Goal: Use online tool/utility: Utilize a website feature to perform a specific function

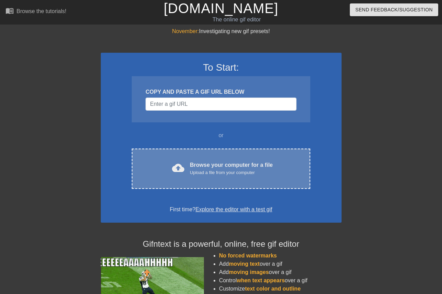
click at [200, 161] on div "Browse your computer for a file Upload a file from your computer" at bounding box center [231, 168] width 83 height 15
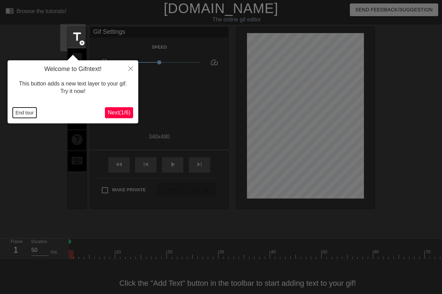
click at [15, 114] on button "End tour" at bounding box center [25, 112] width 24 height 10
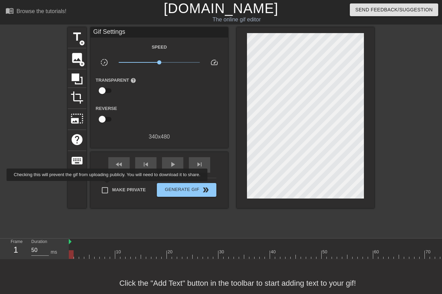
click at [112, 186] on span "Make Private" at bounding box center [129, 189] width 34 height 7
click at [109, 186] on input "Make Private" at bounding box center [105, 190] width 14 height 14
checkbox input "true"
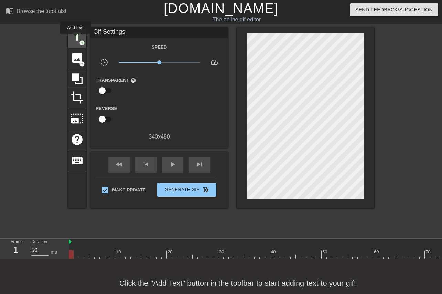
click at [75, 39] on span "title" at bounding box center [77, 36] width 13 height 13
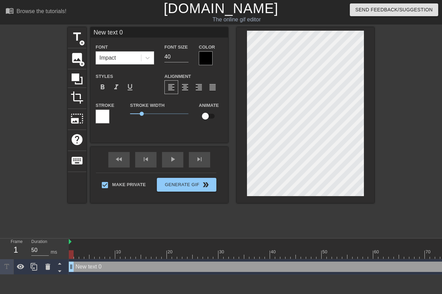
click at [206, 60] on div at bounding box center [206, 58] width 14 height 14
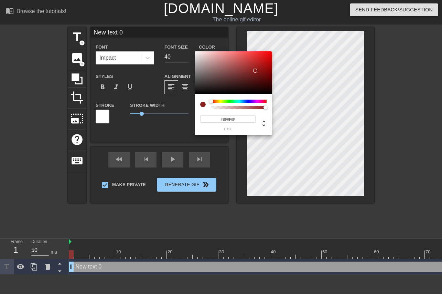
type input "#FF0000"
drag, startPoint x: 253, startPoint y: 73, endPoint x: 299, endPoint y: 46, distance: 54.0
click at [272, 51] on div at bounding box center [233, 72] width 77 height 43
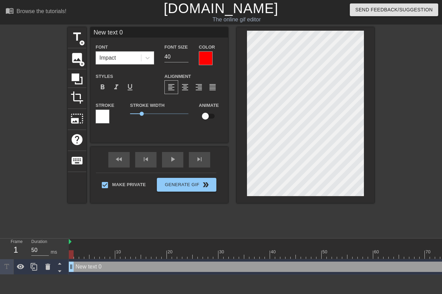
type input "New 0"
type textarea "New 0"
type input "New 0"
type textarea "New 0"
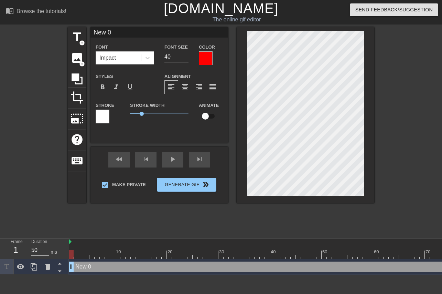
type input "Ne 0"
type textarea "Ne 0"
type input "N 0"
type textarea "N 0"
type input "0"
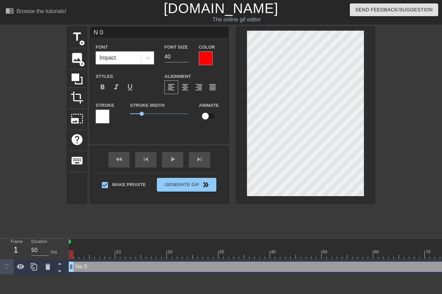
type textarea "0"
type input "0"
type textarea "0"
type input "M"
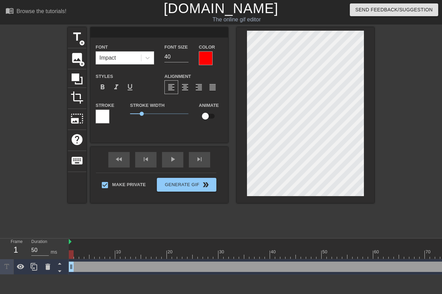
type textarea "M"
type input "MA"
type textarea "MA"
type input "MAG"
type textarea "MAG"
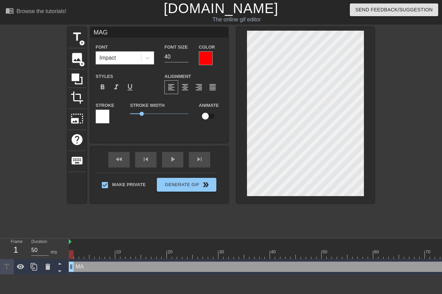
type input "MAGA"
type textarea "MAGA"
type input "MAGA"
type textarea "MAGA"
type input "MAGA M"
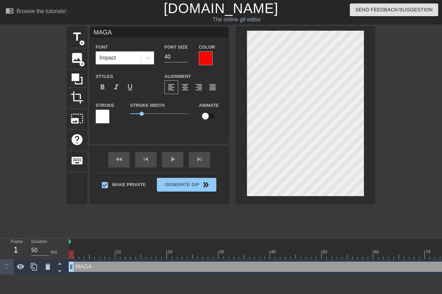
type textarea "MAGA M"
type input "MAGA MI"
type textarea "MAGA MI"
type input "MAGA MIL"
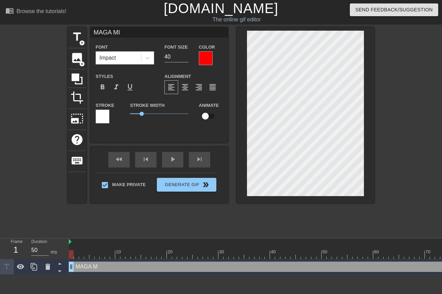
type textarea "MAGA MIL"
type input "MAGA MILF"
type textarea "MAGA MILF"
click at [102, 116] on div at bounding box center [103, 116] width 14 height 14
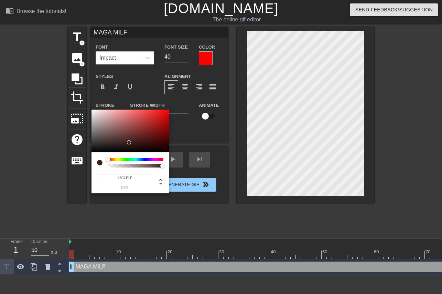
type input "#000000"
drag, startPoint x: 129, startPoint y: 142, endPoint x: 214, endPoint y: 181, distance: 93.4
click at [169, 152] on div at bounding box center [130, 130] width 77 height 43
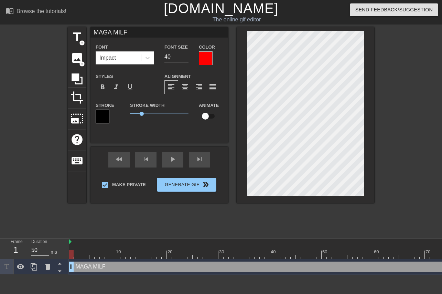
click at [206, 60] on div at bounding box center [206, 58] width 14 height 14
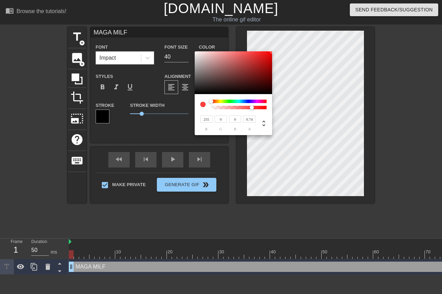
type input "255"
click at [252, 106] on div at bounding box center [238, 107] width 53 height 3
click at [254, 107] on div at bounding box center [256, 108] width 4 height 4
type input "0.82"
click at [256, 107] on div at bounding box center [256, 107] width 4 height 4
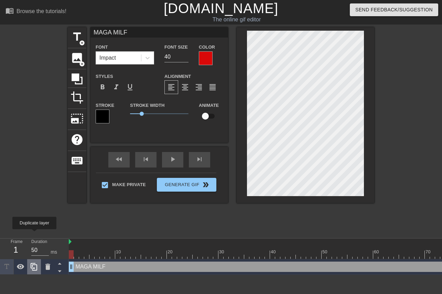
click at [35, 263] on icon at bounding box center [34, 267] width 7 height 8
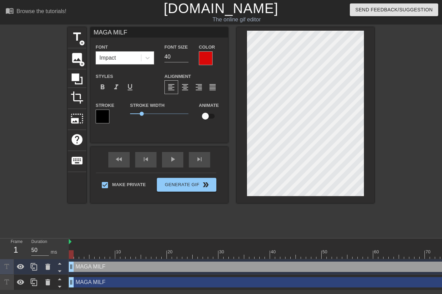
type input "MAGA D"
type textarea "MAGA D"
type input "MAGA DA"
type textarea "MAGA DA"
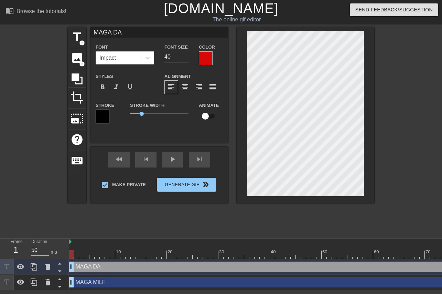
type input "MAGA DAD"
type textarea "MAGA DAD"
type input "MAGA DADD"
type textarea "MAGA DADD"
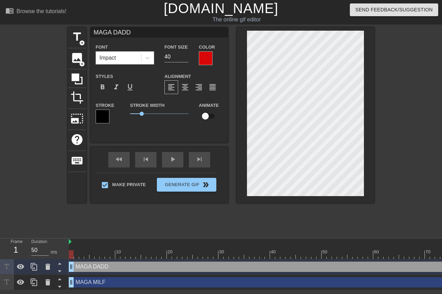
type input "MAGA DADDY"
type textarea "MAGA DADDY"
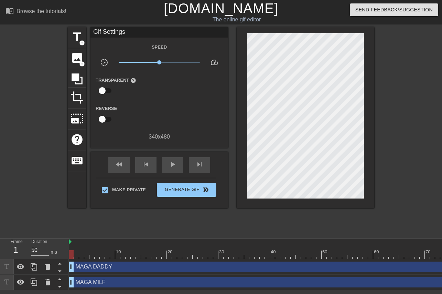
click at [369, 167] on div at bounding box center [306, 117] width 138 height 181
click at [75, 35] on span "title" at bounding box center [77, 36] width 13 height 13
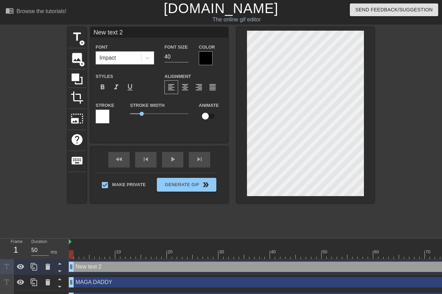
click at [201, 54] on div at bounding box center [206, 58] width 14 height 14
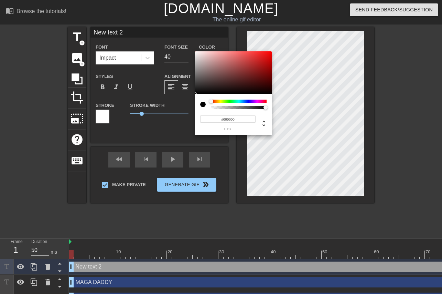
click at [260, 103] on div at bounding box center [238, 100] width 55 height 3
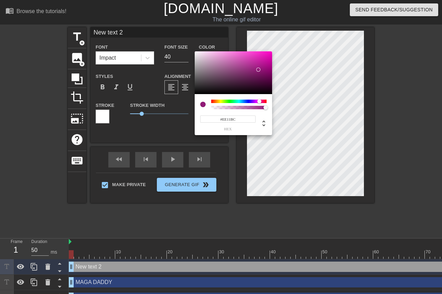
type input "#FF00C5"
drag, startPoint x: 259, startPoint y: 70, endPoint x: 286, endPoint y: 34, distance: 45.0
click at [272, 51] on div at bounding box center [233, 72] width 77 height 43
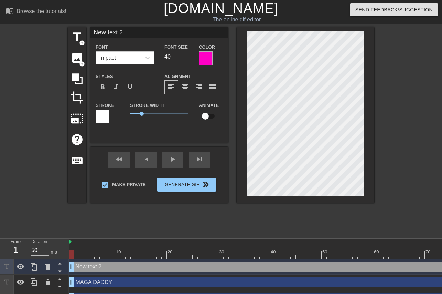
click at [204, 58] on div at bounding box center [206, 58] width 14 height 14
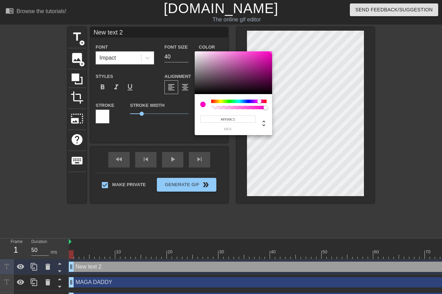
type input "255"
type input "0.83"
click at [256, 107] on div at bounding box center [238, 107] width 53 height 3
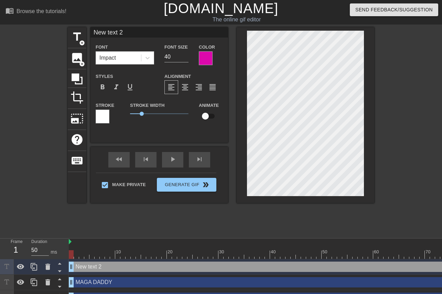
scroll to position [0, 1]
type input "Y"
type textarea "Y"
type input "Yo"
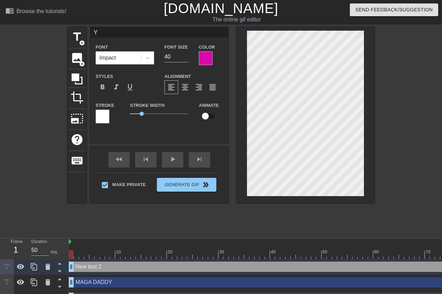
type textarea "Yo"
type input "You"
type textarea "You"
type input "Your"
type textarea "Your"
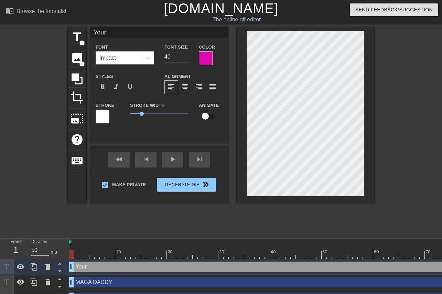
type input "Your"
type textarea "Your"
type input "Your l"
type textarea "Your l"
type input "Your li"
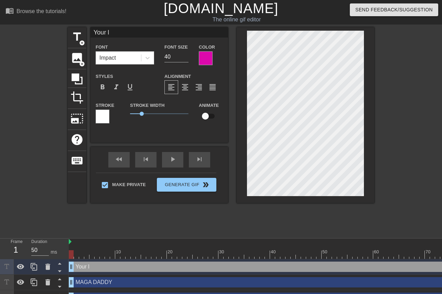
type textarea "Your li"
type input "Your lib"
type textarea "Your lib"
type input "Your libt"
type textarea "Your libt"
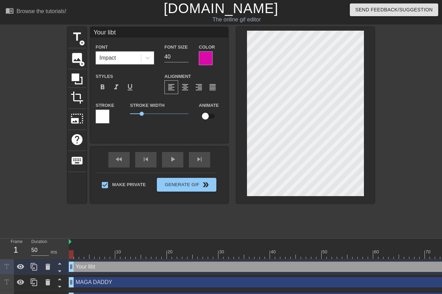
type input "Your libtr"
type textarea "Your libtr"
type input "Your libt"
type textarea "Your libt"
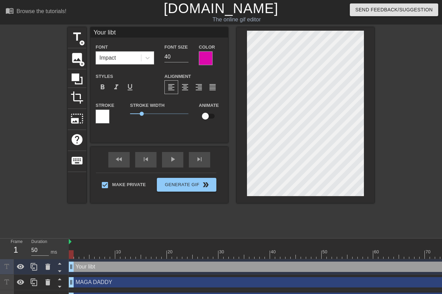
type input "Your libta"
type textarea "Your libta"
type input "Your libtar"
type textarea "Your libtar"
type input "Your libtard"
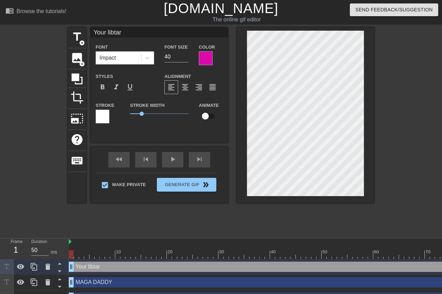
type textarea "Your libtard"
type input "Your libtard"
type textarea "Your libtard"
type input "Your libtardg"
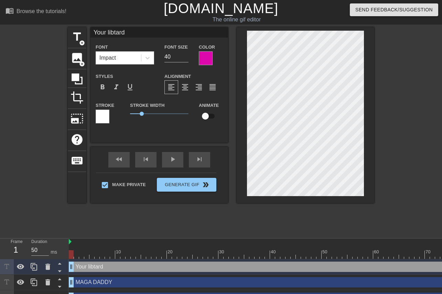
type textarea "Your libtard g"
type input "Your libtardgi"
type textarea "Your libtard gi"
type input "Your libtardgil"
type textarea "Your libtard [PERSON_NAME]"
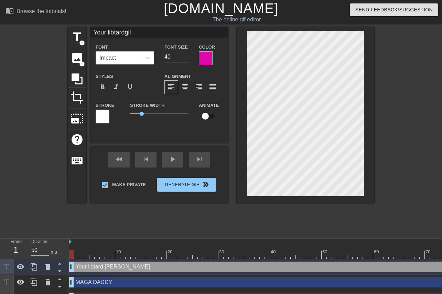
type input "Your libtardgilr"
type textarea "Your libtard gilr"
type input "Your libtardgil"
type textarea "Your libtard [PERSON_NAME]"
type input "Your libtardgi"
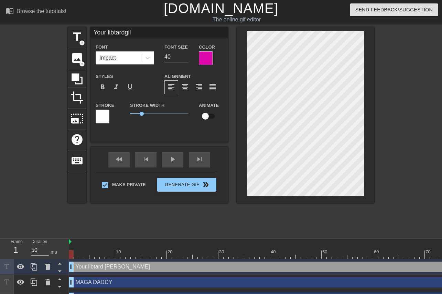
type textarea "Your libtard gi"
type input "Your libtardgir"
type textarea "Your libtard gir"
type input "Your libtardgirl"
type textarea "Your libtard girl"
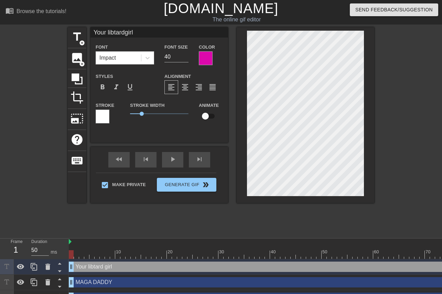
type input "Your libtardgirlf"
type textarea "Your libtard girlf"
type input "Your libtardgirlfr"
type textarea "Your libtard girlfr"
type input "Your libtardgirlfri"
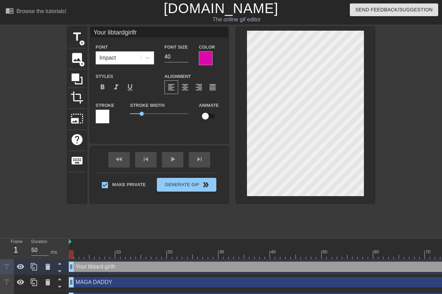
type textarea "Your libtard girlfri"
type input "Your libtardgirlfrie"
type textarea "Your libtard girlfrie"
type input "Your libtardgirlfrien"
type textarea "Your libtard girlfrien"
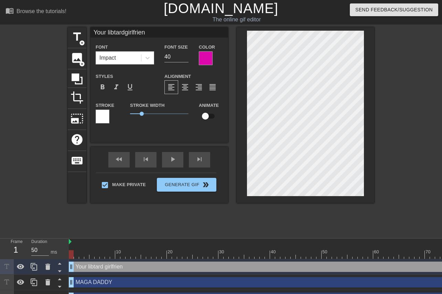
type input "Your libtardgirlfriend"
type textarea "Your libtard girlfriend"
click at [181, 91] on span "format_align_center" at bounding box center [185, 87] width 8 height 8
click at [168, 156] on div "fast_rewind skip_previous play_arrow skip_next" at bounding box center [159, 160] width 112 height 26
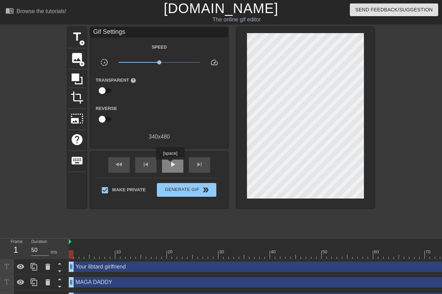
click at [170, 165] on span "play_arrow" at bounding box center [173, 164] width 8 height 8
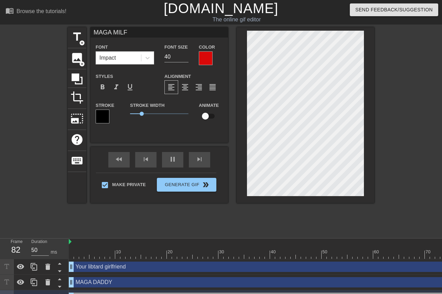
click at [432, 89] on div "title add_circle image add_circle crop photo_size_select_large help keyboard MA…" at bounding box center [221, 130] width 442 height 207
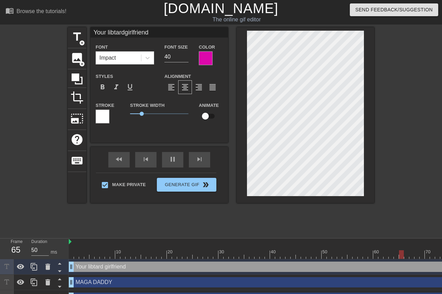
type input "MAGA MILF"
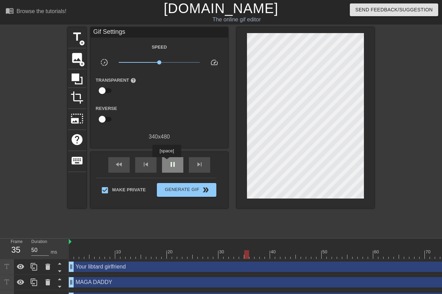
click at [169, 162] on span "pause" at bounding box center [173, 164] width 8 height 8
click at [123, 164] on div "fast_rewind" at bounding box center [118, 164] width 21 height 15
click at [68, 37] on div "title add_circle" at bounding box center [77, 37] width 19 height 21
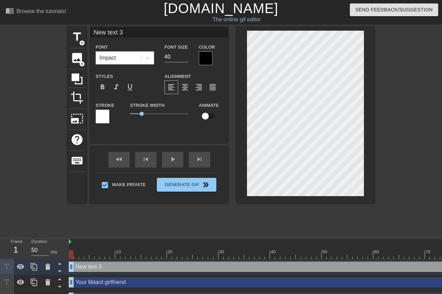
click at [202, 61] on div at bounding box center [206, 58] width 14 height 14
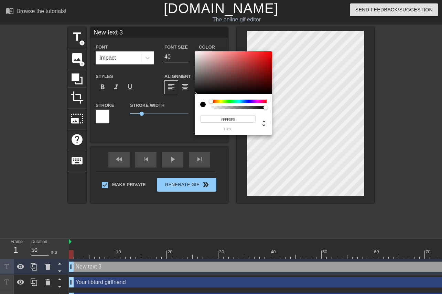
type input "#FFFFFF"
drag, startPoint x: 219, startPoint y: 67, endPoint x: 179, endPoint y: 39, distance: 48.7
click at [195, 51] on div at bounding box center [233, 72] width 77 height 43
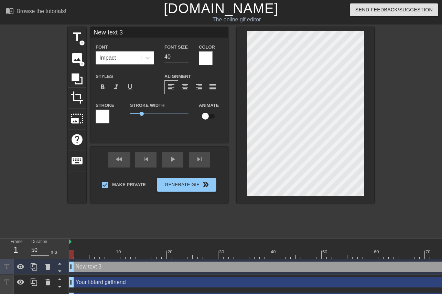
click at [99, 109] on label "Stroke" at bounding box center [105, 105] width 19 height 7
click at [98, 115] on div at bounding box center [103, 116] width 14 height 14
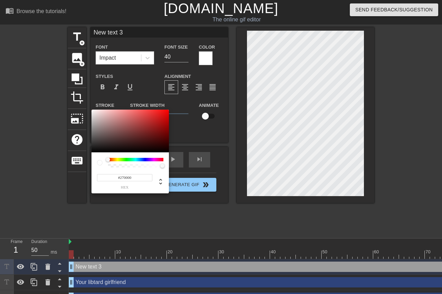
type input "#000000"
drag, startPoint x: 165, startPoint y: 142, endPoint x: 206, endPoint y: 154, distance: 42.8
click at [169, 152] on div at bounding box center [130, 130] width 77 height 43
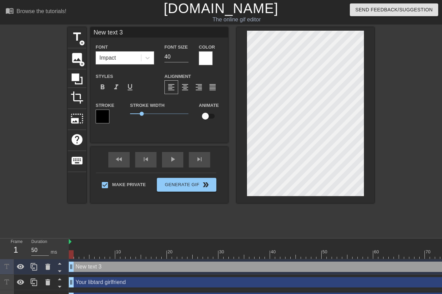
scroll to position [0, 1]
click at [181, 87] on span "format_align_center" at bounding box center [185, 87] width 8 height 8
type input """
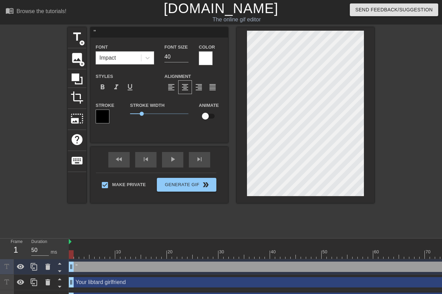
type textarea """
